Goal: Task Accomplishment & Management: Complete application form

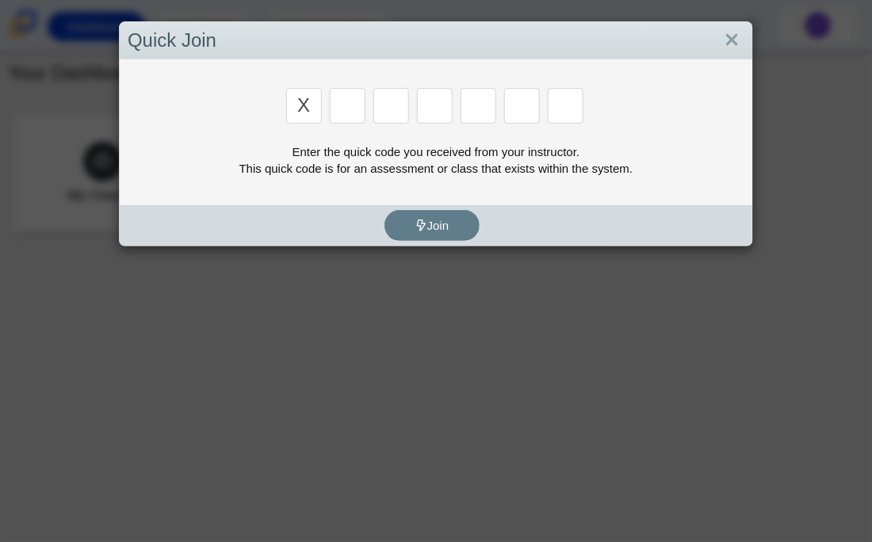
type input "x"
type input "d"
type input "5"
type input "4"
type input "v"
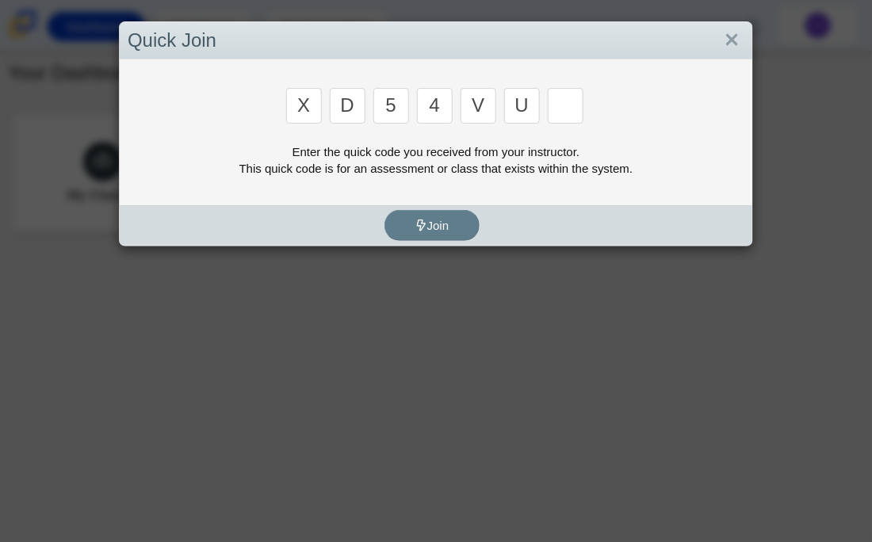
type input "u"
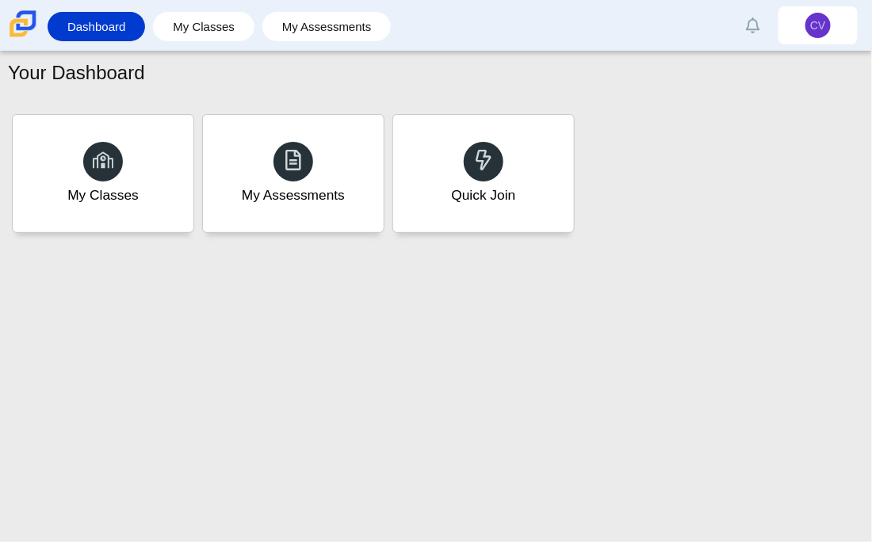
type input "t"
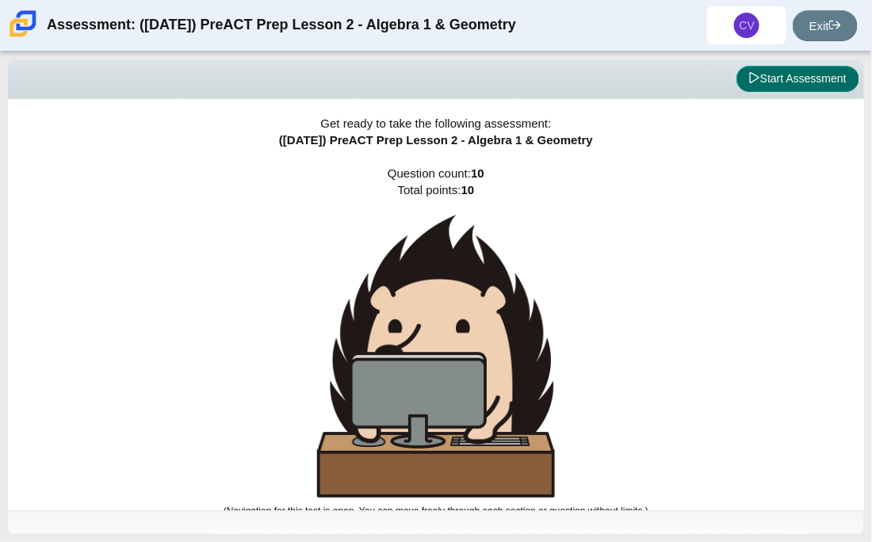
click at [806, 89] on button "Start Assessment" at bounding box center [798, 79] width 123 height 27
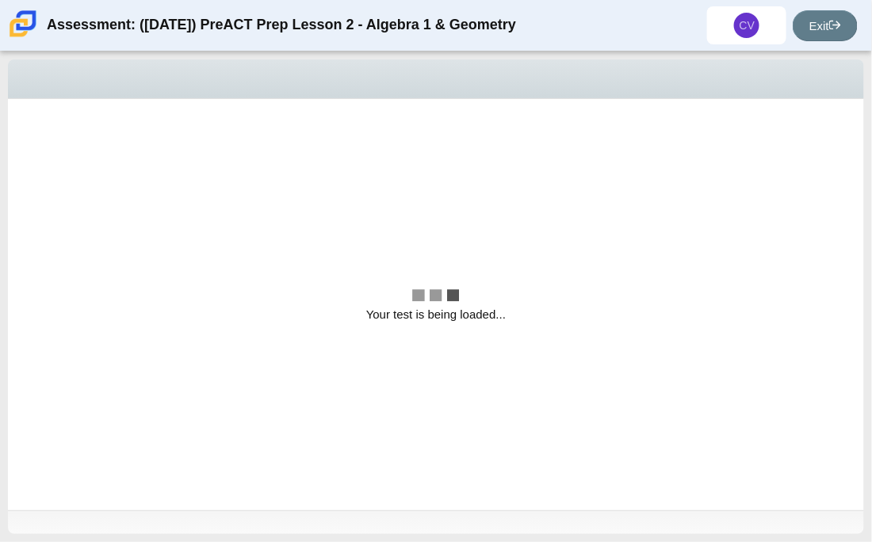
click at [806, 89] on div "Viewing Question 1 of 10 in Pacing Mode" at bounding box center [436, 79] width 856 height 40
select select "bbf5d072-3e0b-44c4-9a12-6e7c9033f65b"
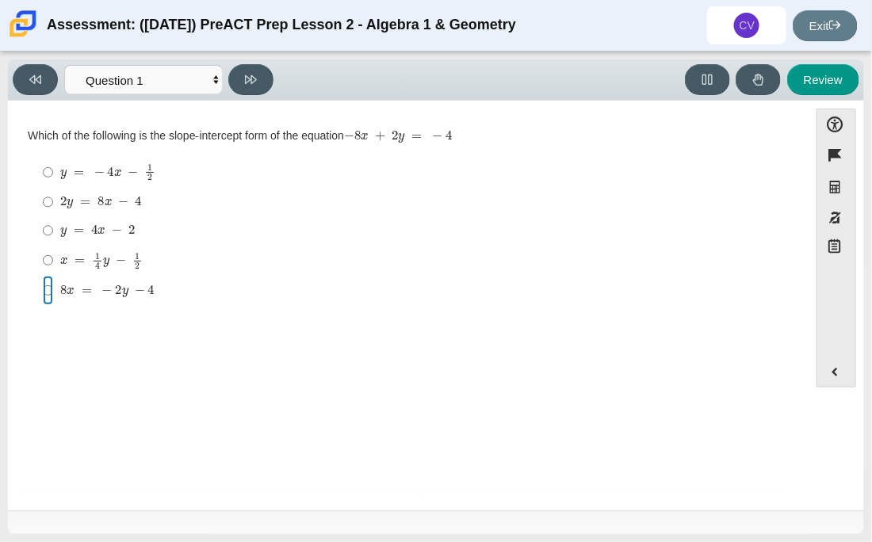
click at [47, 290] on input "8 x = − 2 y − 4 8 x = − 2 y − 4" at bounding box center [48, 290] width 10 height 29
radio input "true"
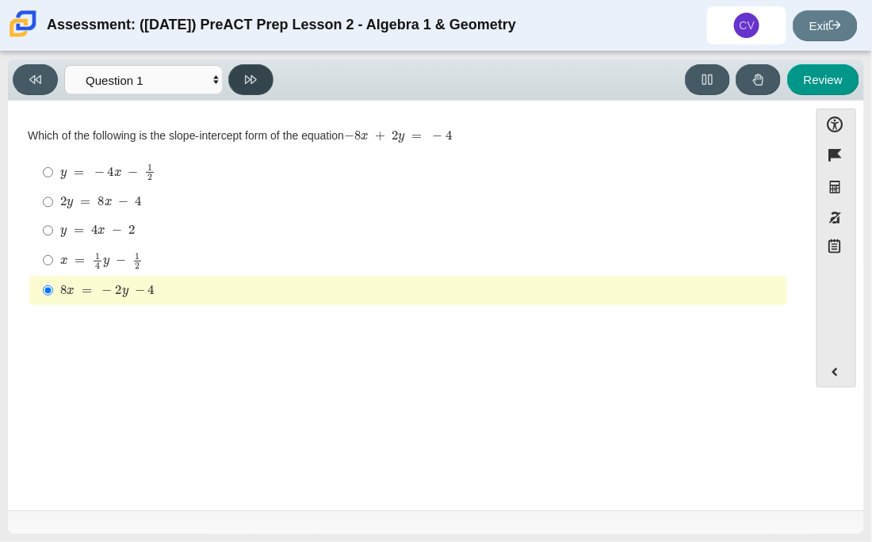
click at [247, 76] on icon at bounding box center [251, 79] width 12 height 9
select select "ed62e223-81bd-4cbf-ab48-ab975844bd1f"
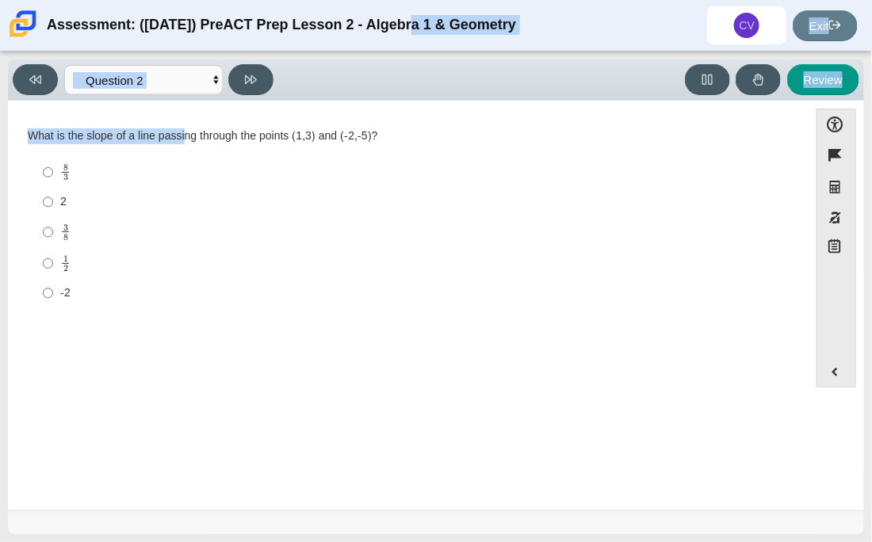
drag, startPoint x: 183, startPoint y: 124, endPoint x: 255, endPoint y: 45, distance: 106.7
click at [255, 45] on div "Assessment: ([DATE]) PreACT Prep Lesson 2 - Algebra 1 & Geometry CV [PERSON_NAM…" at bounding box center [436, 271] width 872 height 542
click at [296, 44] on div "Assessment: ([DATE]) PreACT Prep Lesson 2 - Algebra 1 & Geometry" at bounding box center [281, 25] width 469 height 38
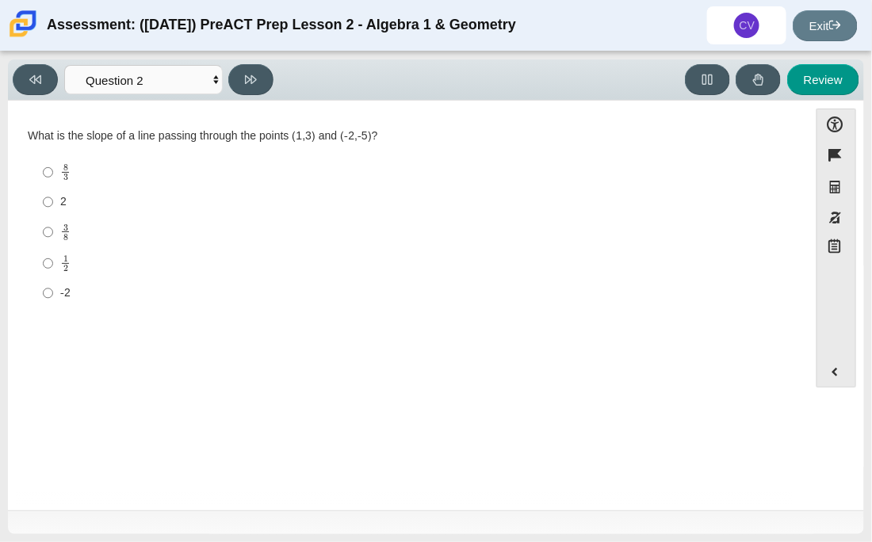
click at [291, 48] on div "Assessment: ([DATE]) PreACT Prep Lesson 2 - Algebra 1 & Geometry CV [PERSON_NAM…" at bounding box center [436, 25] width 872 height 51
click at [297, 53] on div "Assessment: ([DATE]) PreACT Prep Lesson 2 - Algebra 1 & Geometry CV [PERSON_NAM…" at bounding box center [436, 271] width 872 height 542
click at [297, 53] on div "Viewing Question 2 of 10 in Pacing Mode Questions Question 1 Question 2 Questio…" at bounding box center [436, 297] width 872 height 491
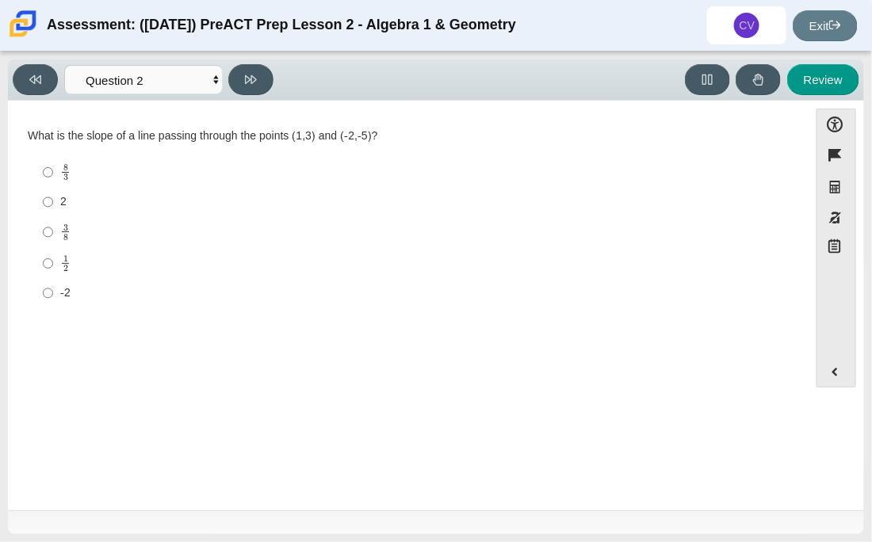
click at [289, 53] on div "Viewing Question 2 of 10 in Pacing Mode Questions Question 1 Question 2 Questio…" at bounding box center [436, 297] width 872 height 491
click at [52, 206] on input "2 2" at bounding box center [48, 202] width 10 height 29
radio input "true"
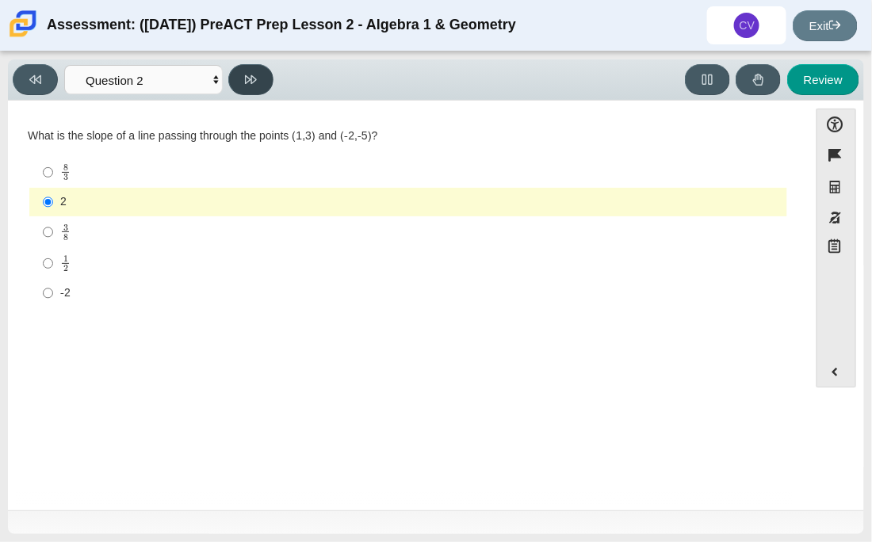
click at [254, 74] on icon at bounding box center [251, 80] width 12 height 12
select select "97f4f5fa-a52e-4fed-af51-565bfcdf47cb"
